Goal: Task Accomplishment & Management: Manage account settings

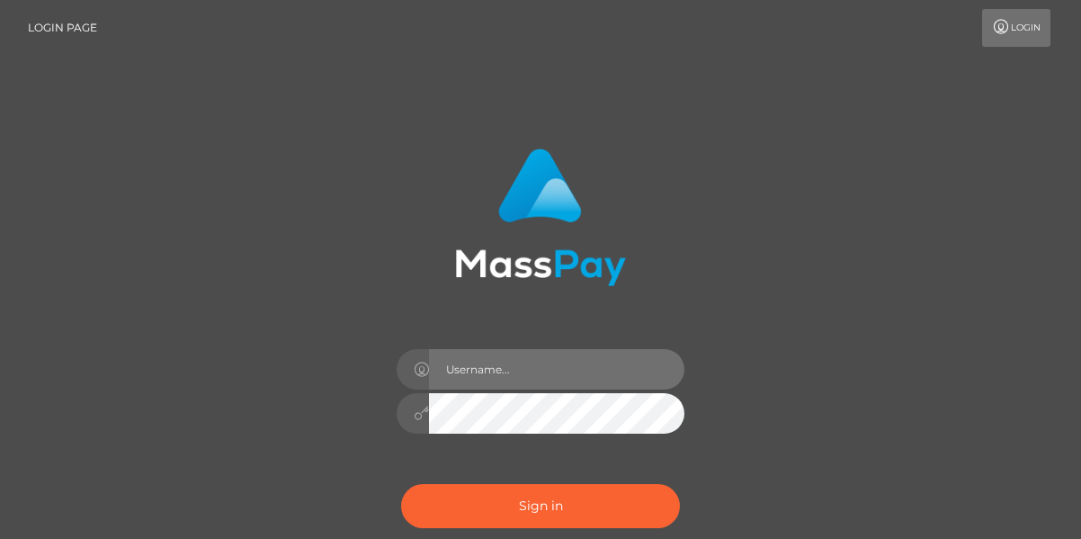
click at [479, 374] on input "text" at bounding box center [556, 369] width 255 height 40
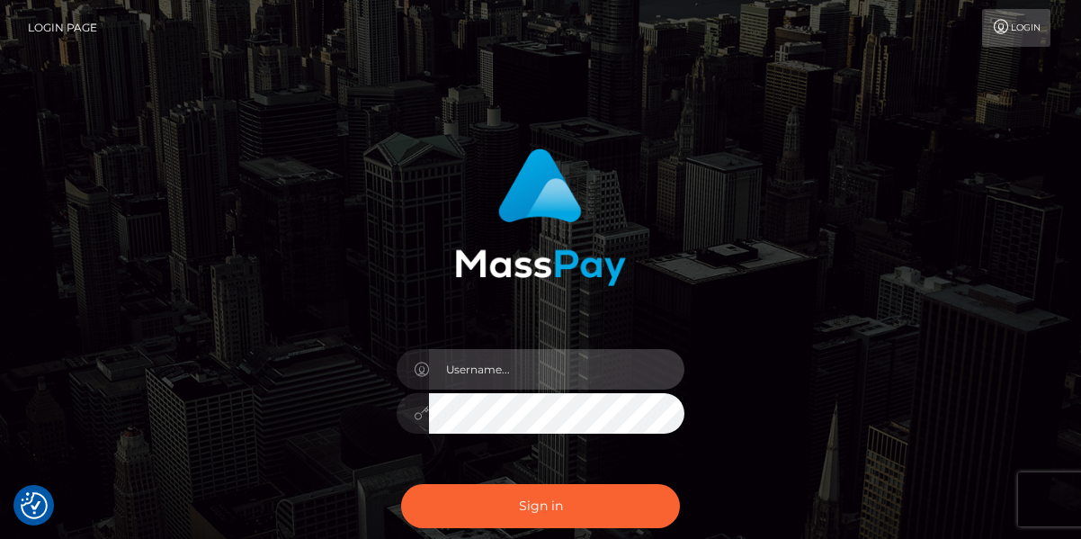
type input "[EMAIL_ADDRESS][DOMAIN_NAME]"
click at [401, 484] on button "Sign in" at bounding box center [540, 506] width 279 height 44
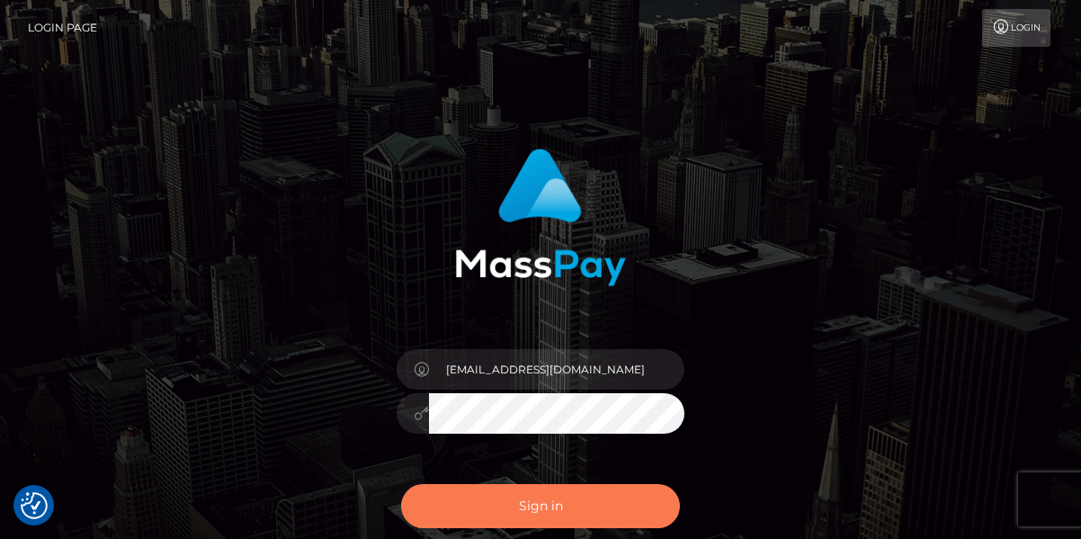
click at [545, 507] on button "Sign in" at bounding box center [540, 506] width 279 height 44
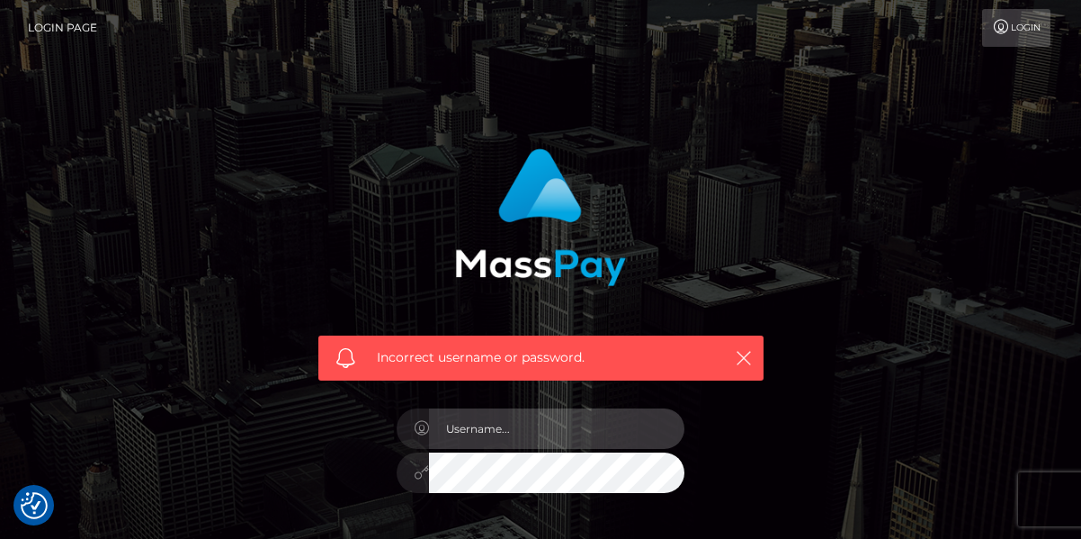
type input "[EMAIL_ADDRESS][DOMAIN_NAME]"
